Goal: Find specific page/section: Find specific page/section

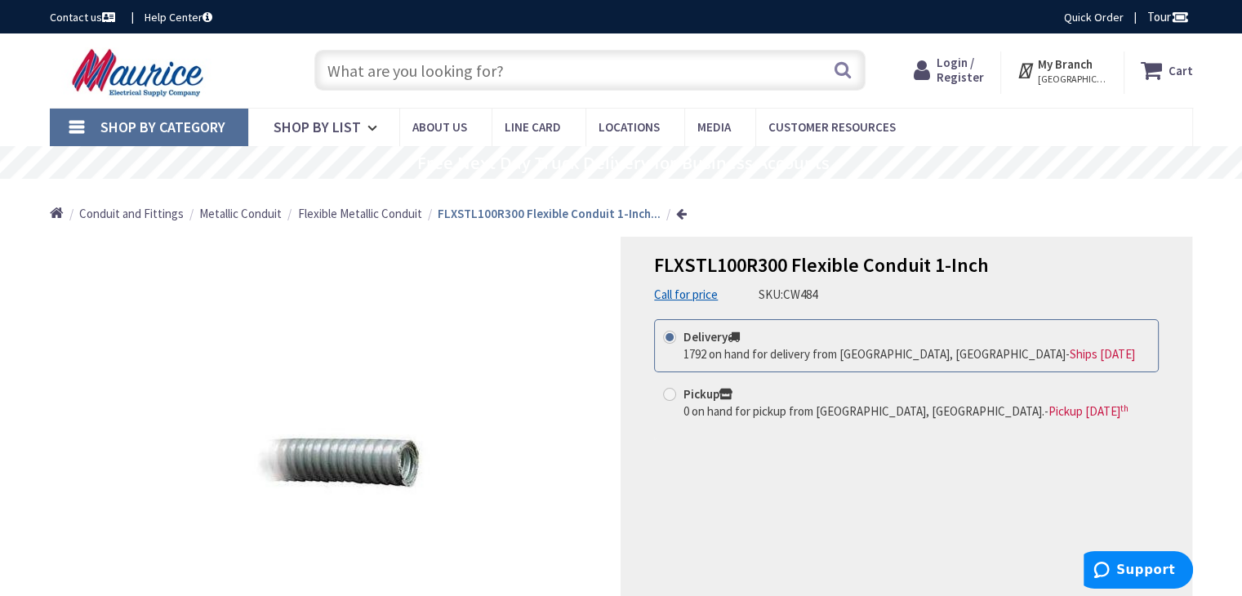
click at [388, 218] on span "Flexible Metallic Conduit" at bounding box center [360, 214] width 124 height 16
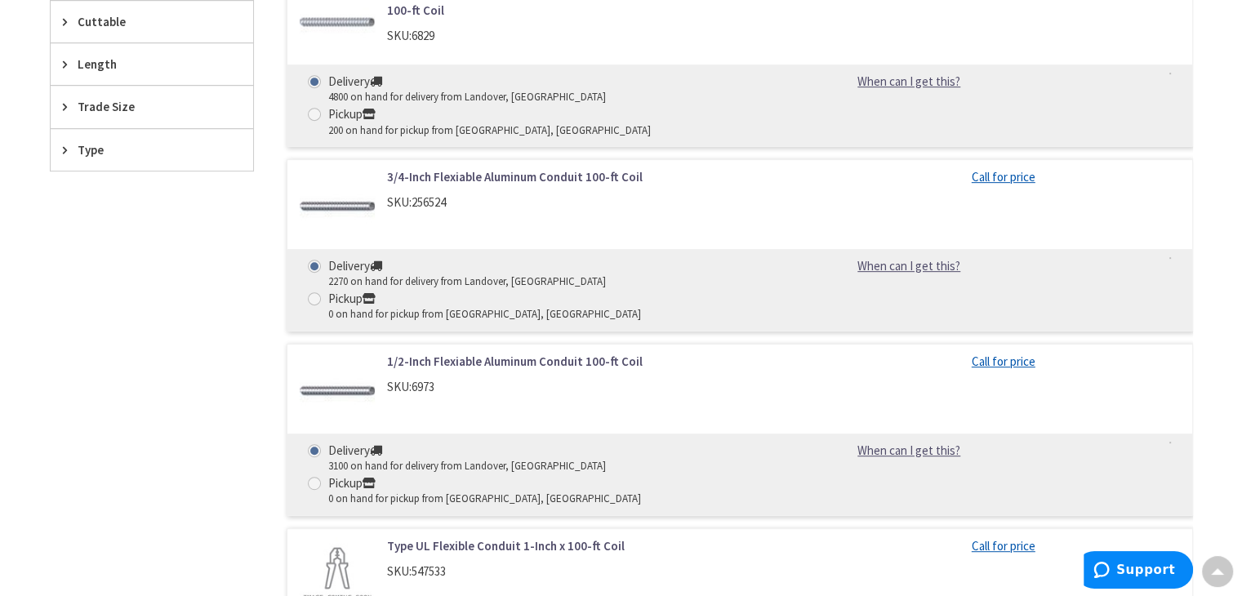
scroll to position [408, 0]
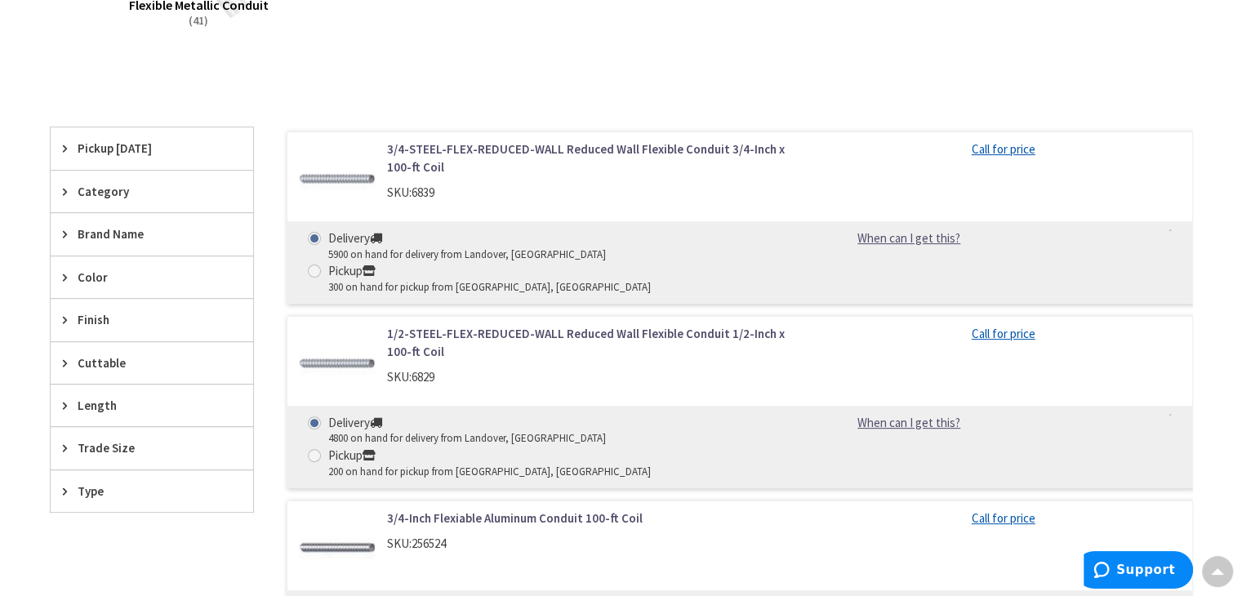
click at [60, 446] on div "Trade Size" at bounding box center [152, 448] width 202 height 42
click at [88, 510] on span "1 Inch" at bounding box center [152, 509] width 202 height 28
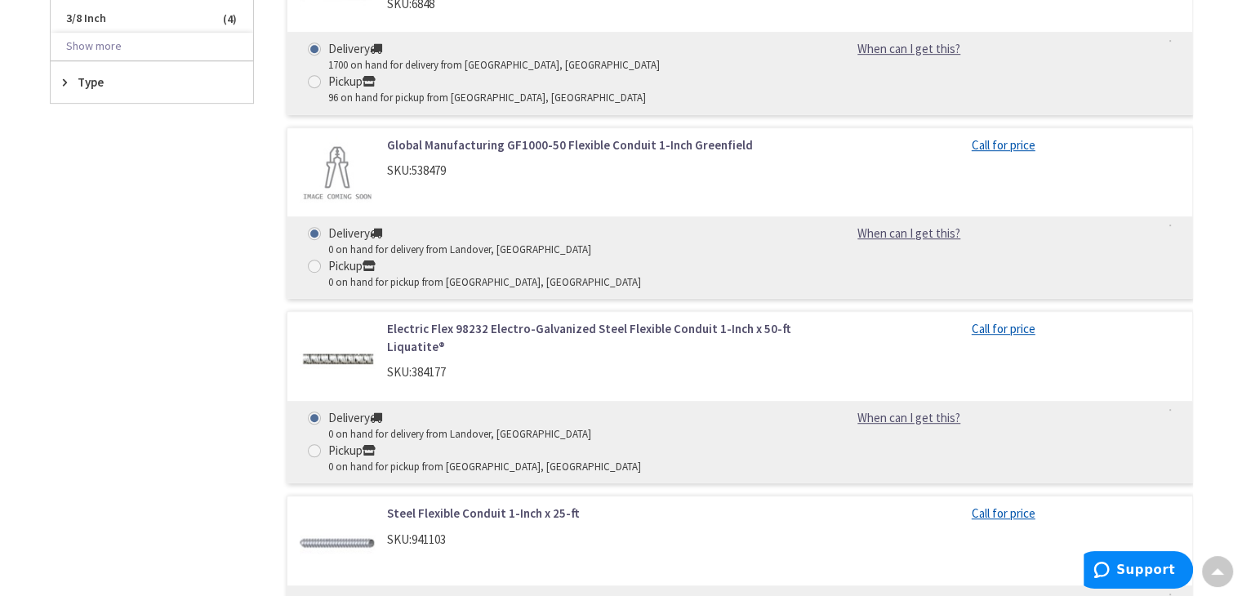
scroll to position [1143, 0]
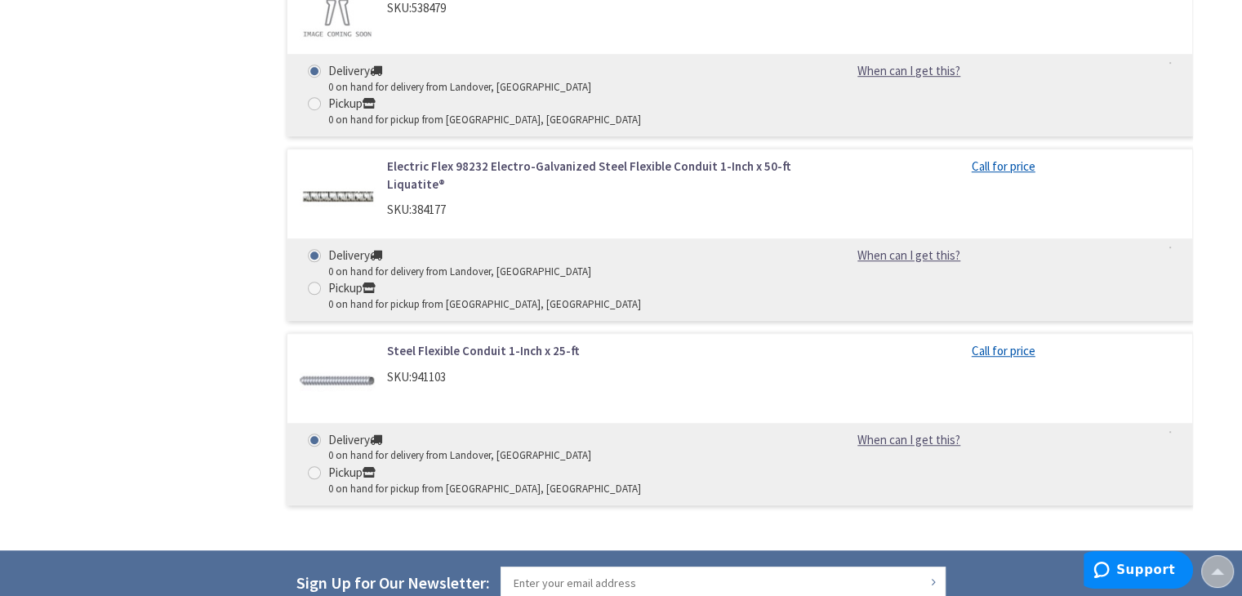
click at [457, 342] on link "Steel Flexible Conduit 1-Inch x 25-ft" at bounding box center [595, 350] width 416 height 17
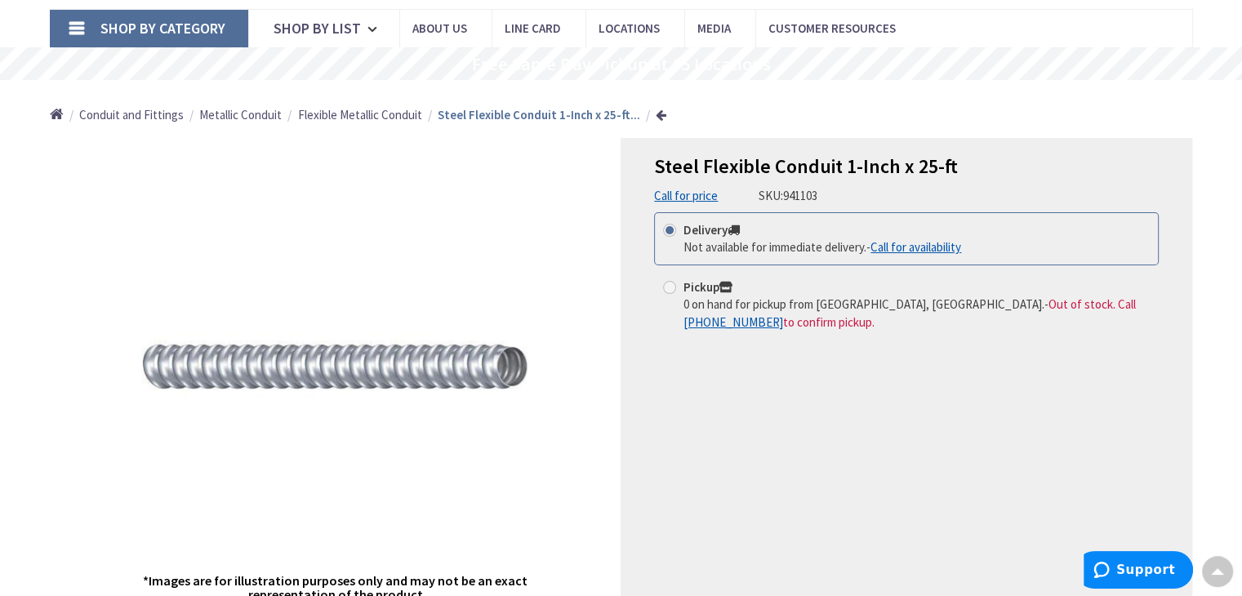
scroll to position [82, 0]
